Goal: Task Accomplishment & Management: Manage account settings

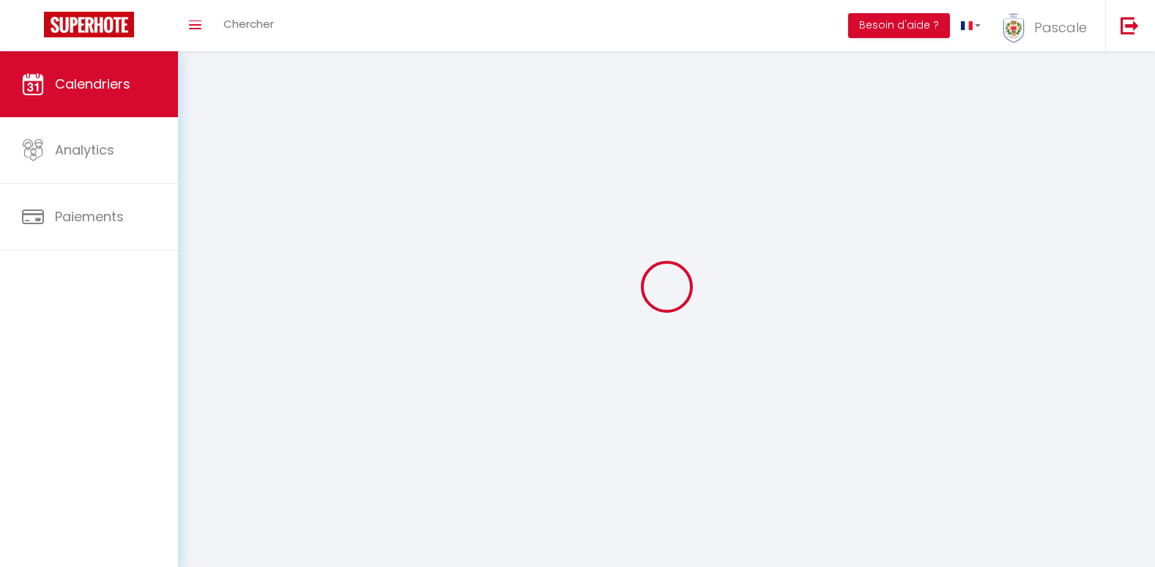
select select
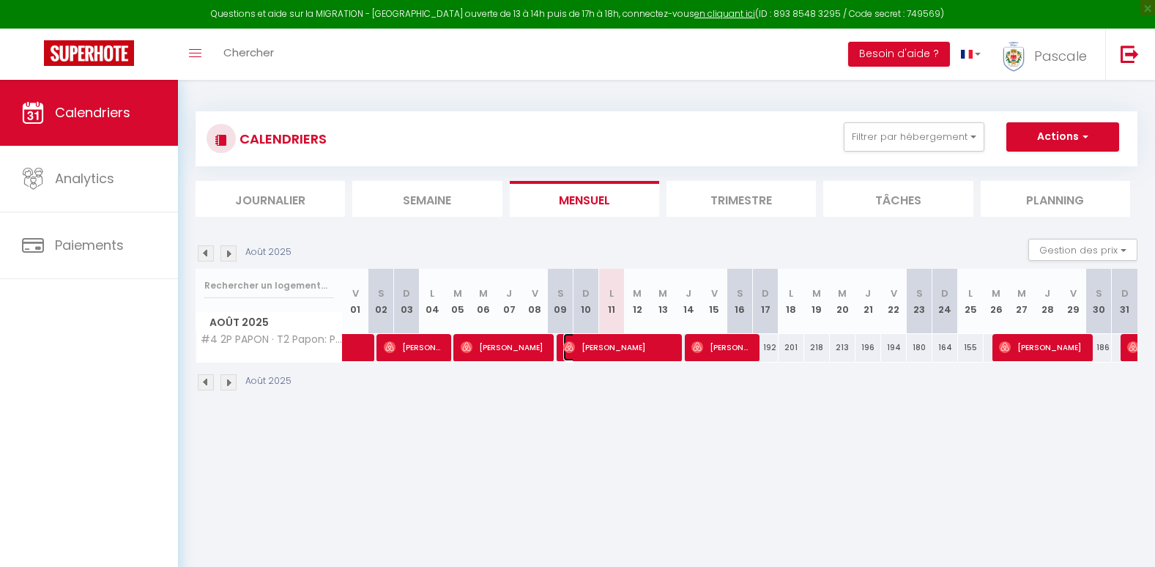
click at [618, 350] on span "[PERSON_NAME]" at bounding box center [618, 347] width 111 height 28
select select "OK"
select select "0"
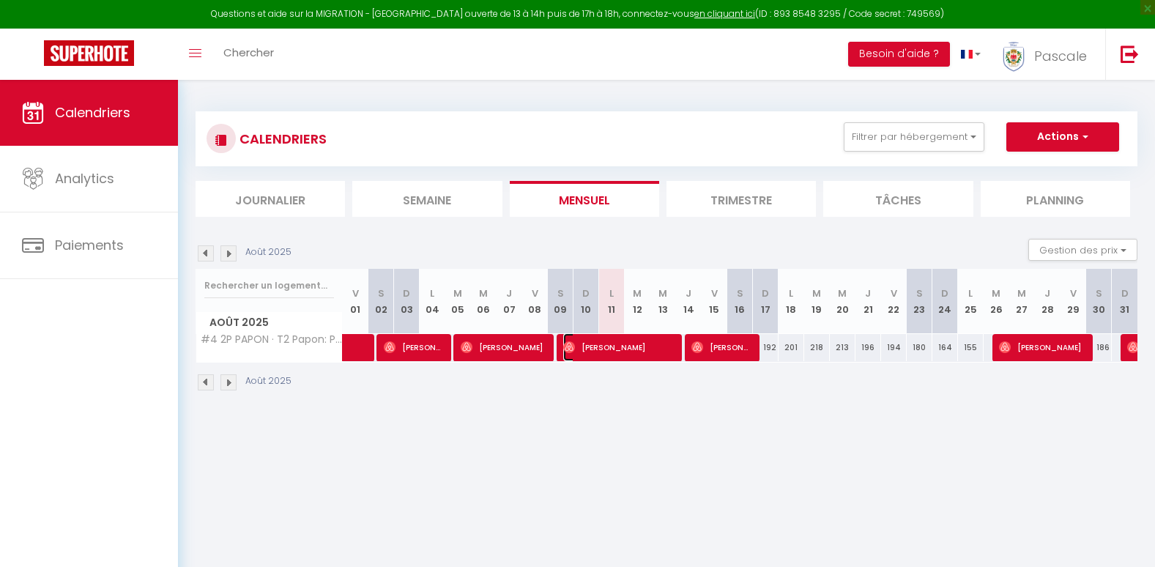
select select "1"
select select
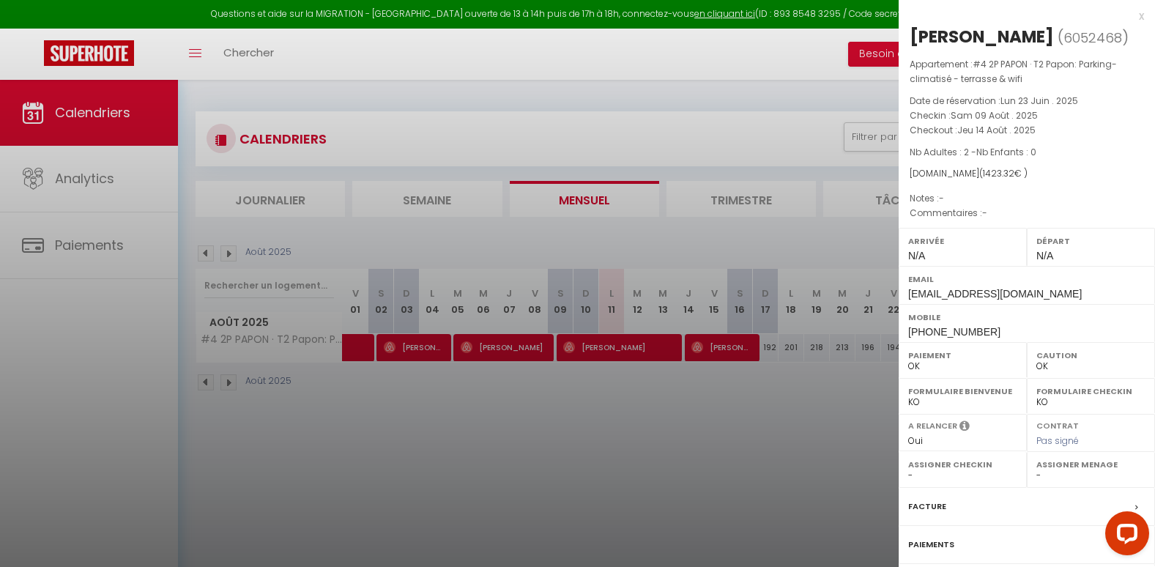
click at [1129, 18] on div "x" at bounding box center [1021, 16] width 245 height 18
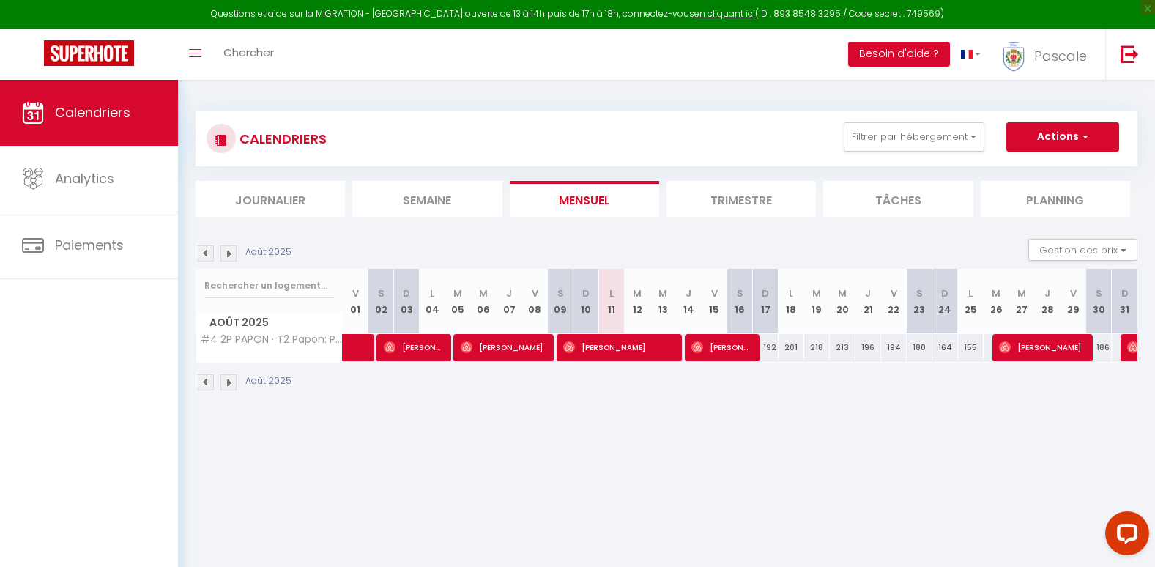
click at [725, 200] on li "Trimestre" at bounding box center [741, 199] width 149 height 36
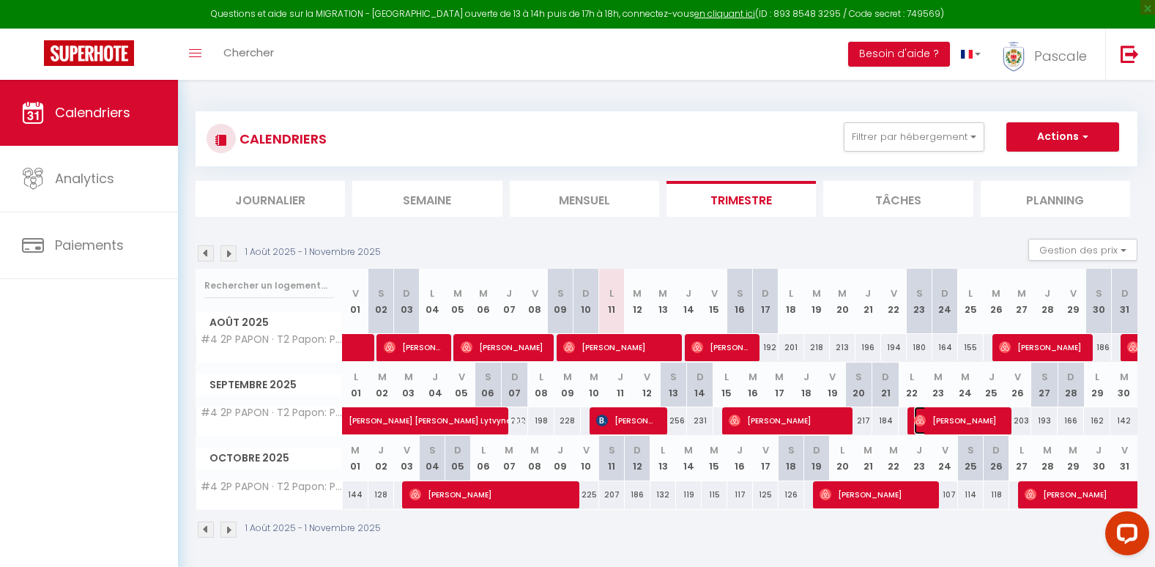
click at [948, 416] on span "[PERSON_NAME]" at bounding box center [957, 421] width 86 height 28
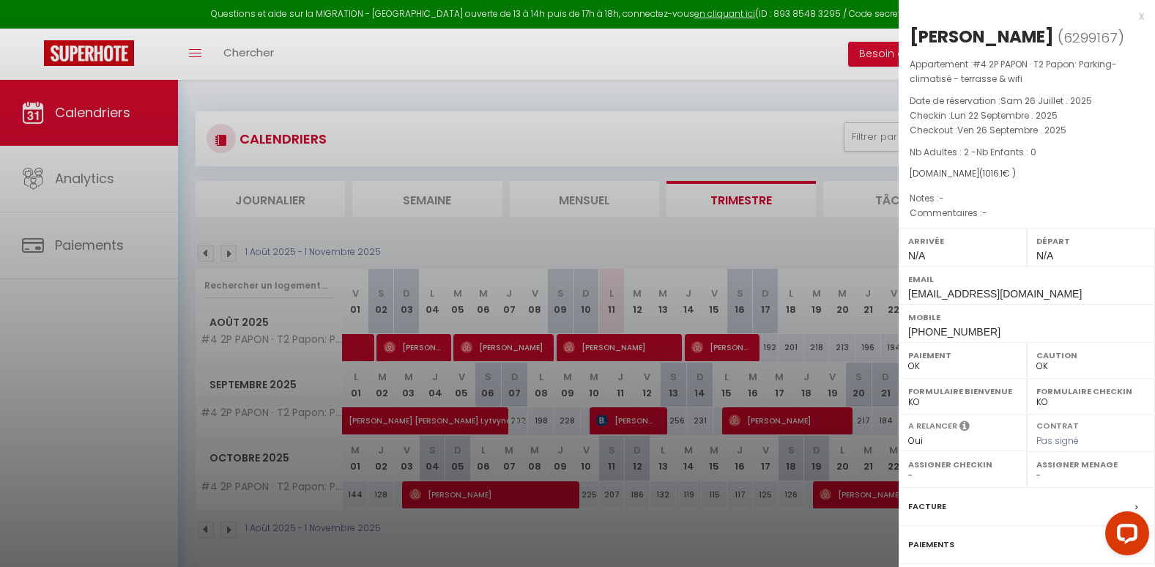
click at [1131, 17] on div "x" at bounding box center [1021, 16] width 245 height 18
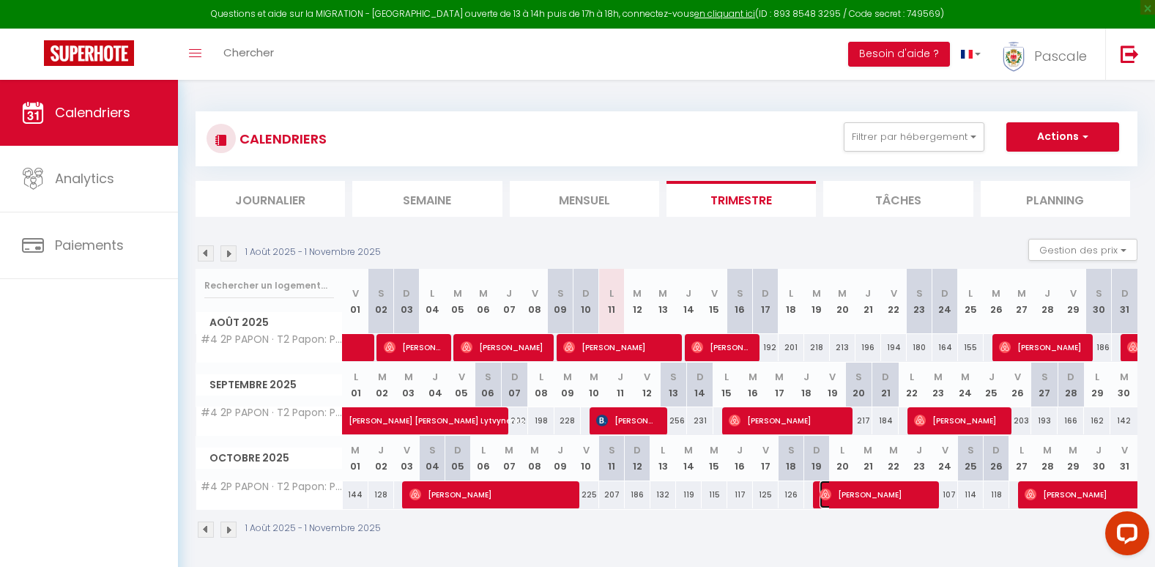
click at [868, 493] on span "[PERSON_NAME]" at bounding box center [875, 495] width 111 height 28
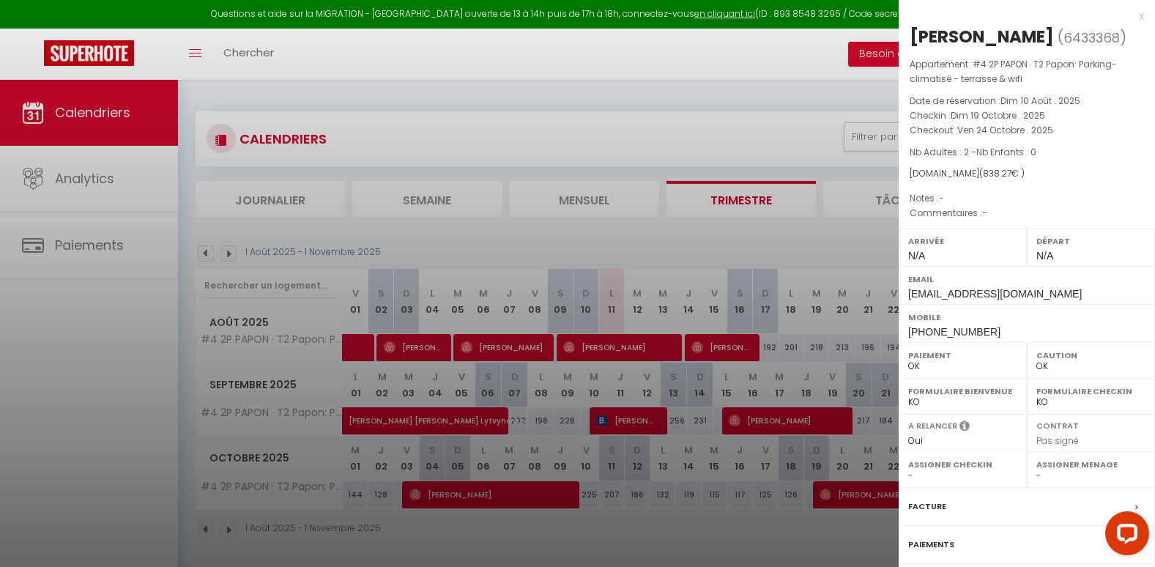
click at [1131, 14] on div "x" at bounding box center [1021, 16] width 245 height 18
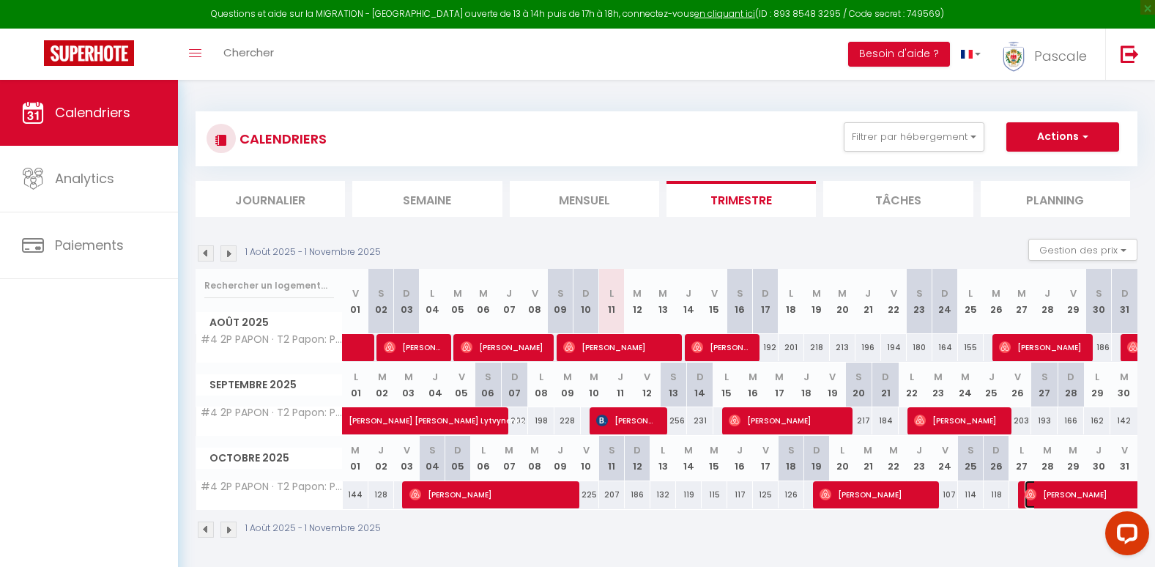
click at [1064, 490] on span "[PERSON_NAME]" at bounding box center [1176, 495] width 303 height 28
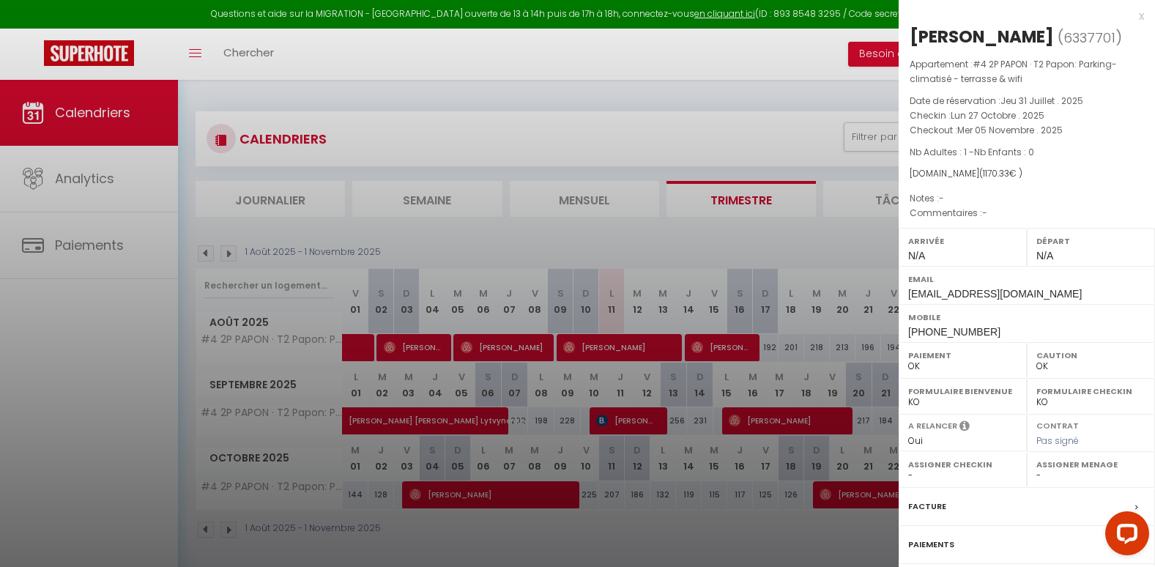
click at [1130, 15] on div "x" at bounding box center [1021, 16] width 245 height 18
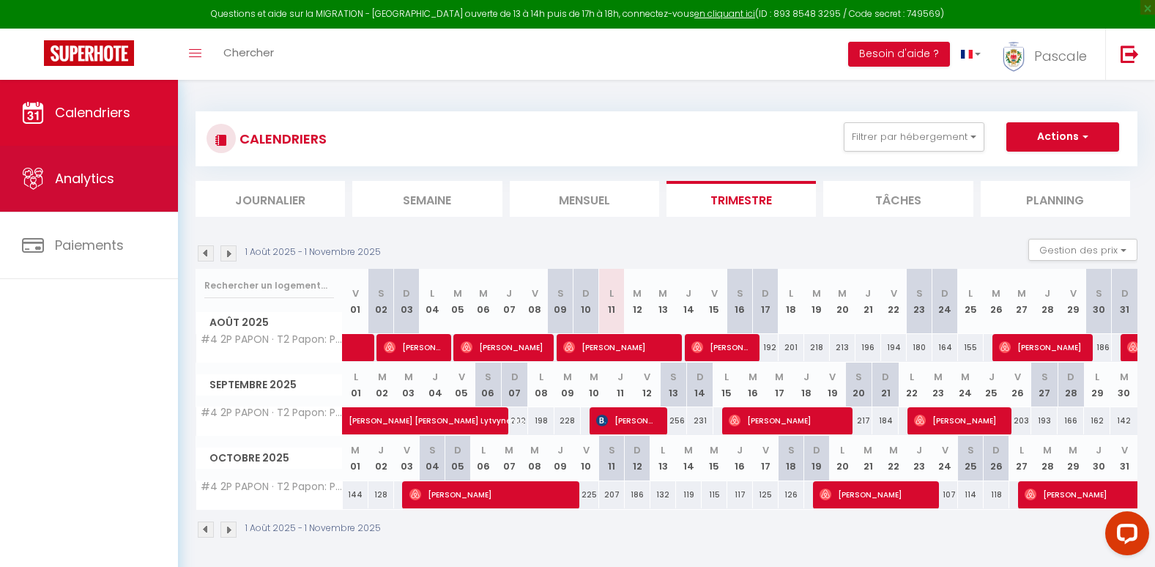
click at [70, 188] on link "Analytics" at bounding box center [89, 179] width 178 height 66
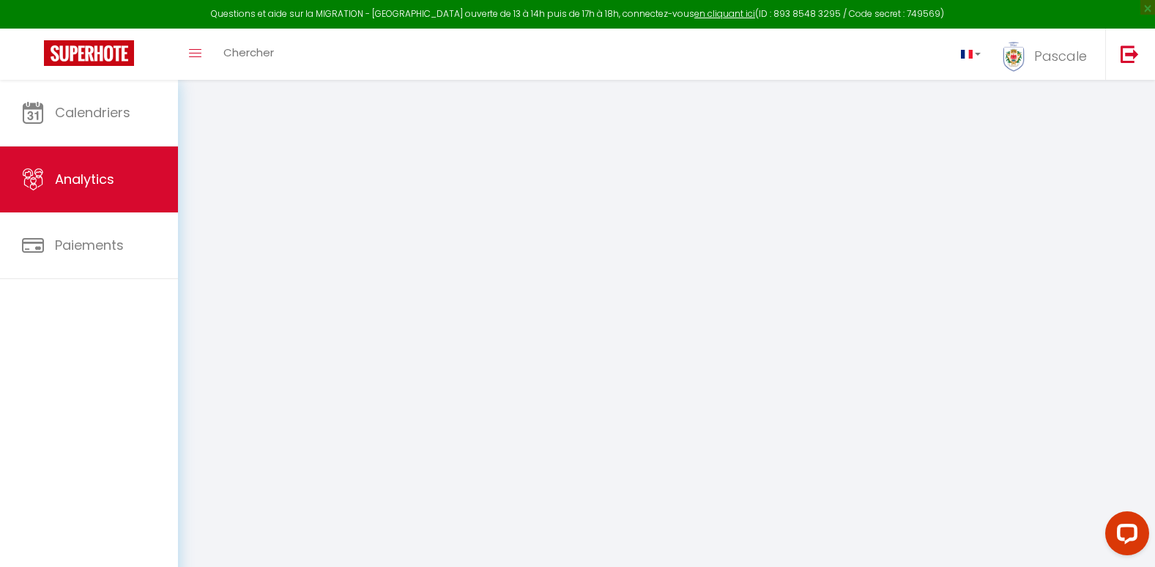
select select "2025"
select select "8"
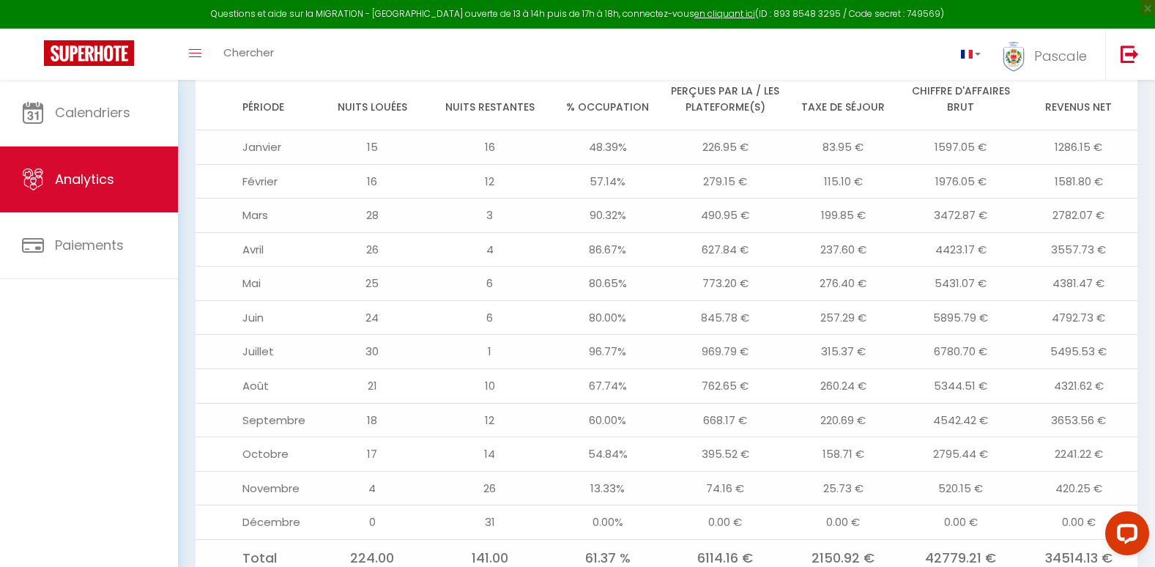
scroll to position [1623, 0]
